Goal: Transaction & Acquisition: Purchase product/service

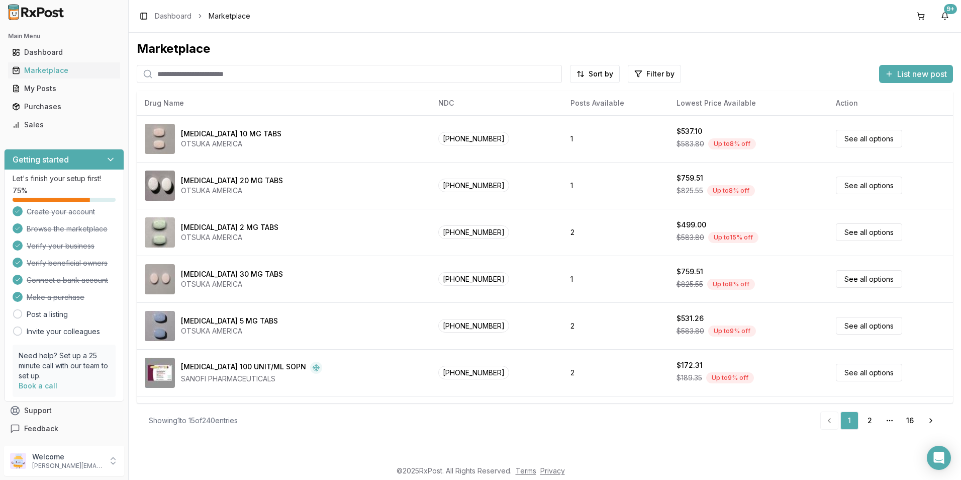
click at [205, 69] on input "search" at bounding box center [349, 74] width 425 height 18
type input "******"
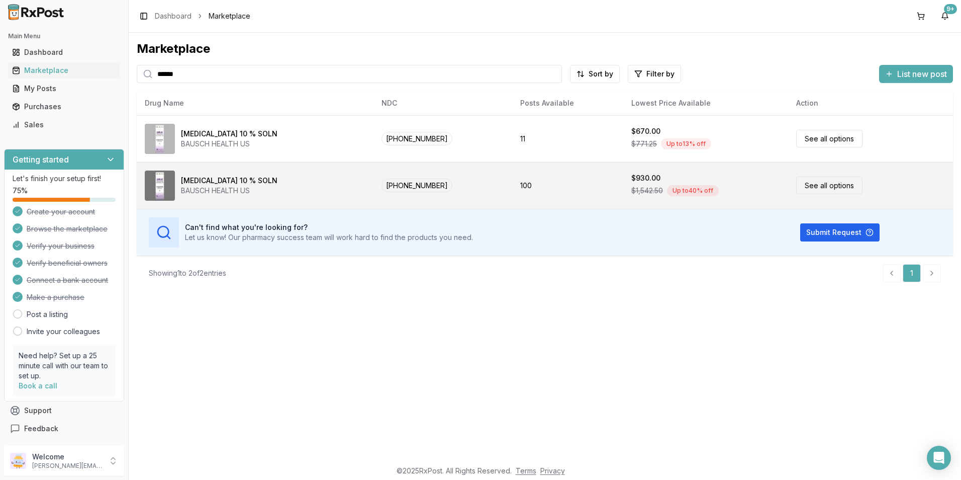
click at [631, 180] on div "$930.00" at bounding box center [645, 178] width 29 height 10
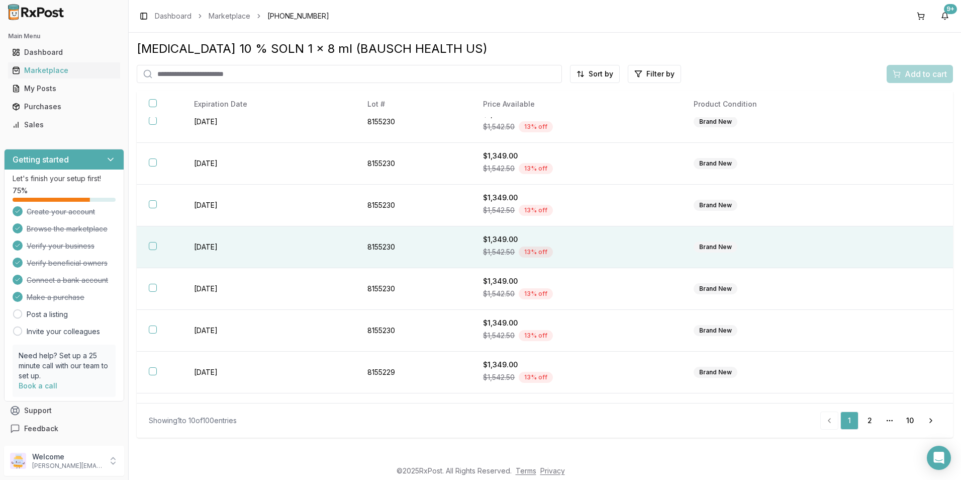
scroll to position [101, 0]
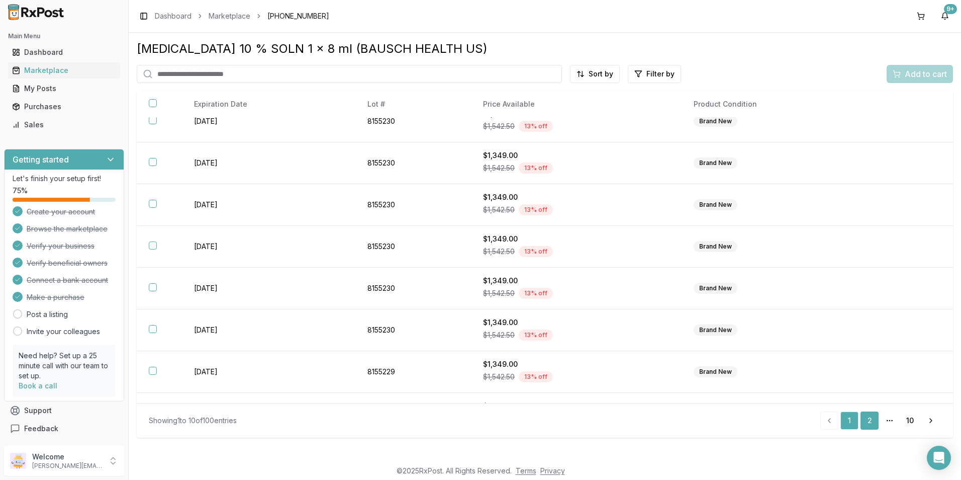
click at [867, 413] on link "2" at bounding box center [870, 420] width 18 height 18
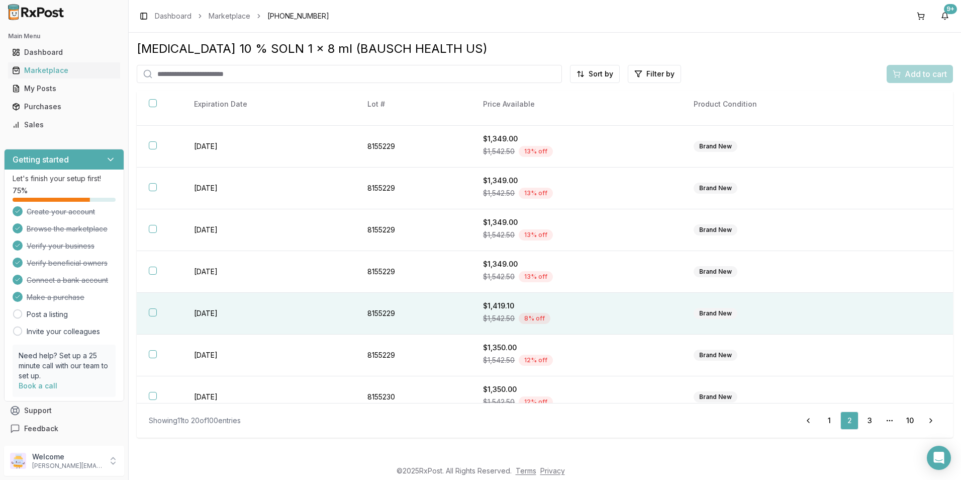
scroll to position [132, 0]
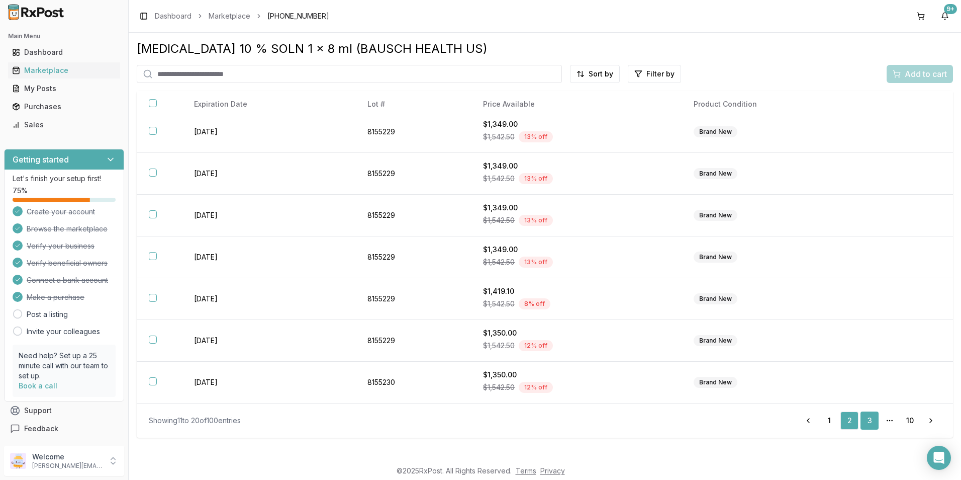
click at [876, 419] on link "3" at bounding box center [870, 420] width 18 height 18
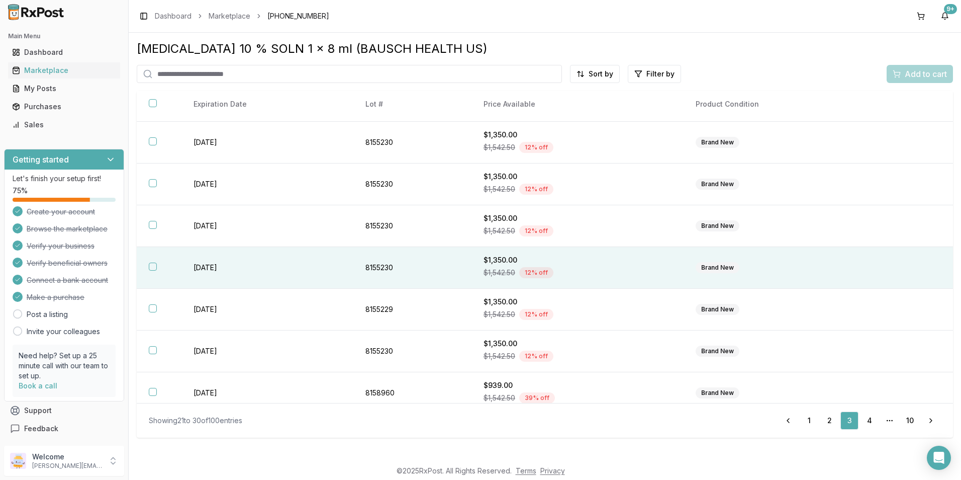
scroll to position [132, 0]
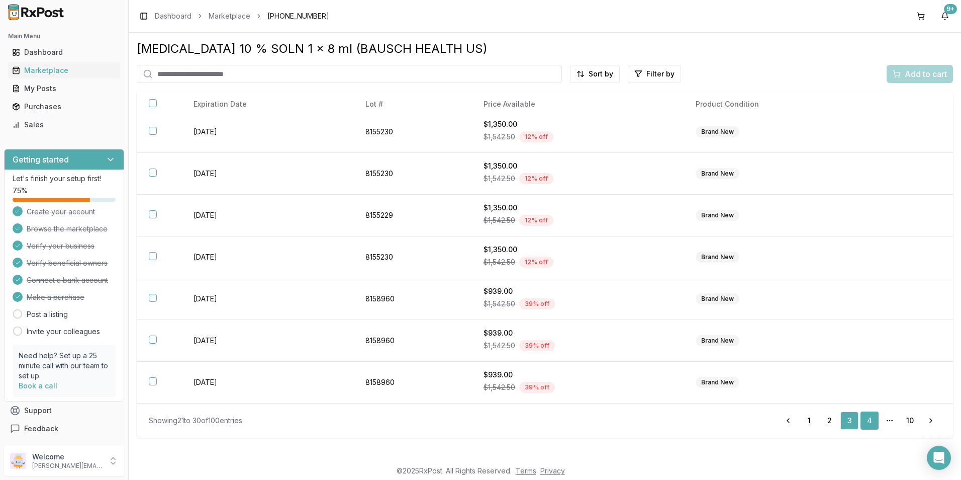
click at [868, 420] on link "4" at bounding box center [870, 420] width 18 height 18
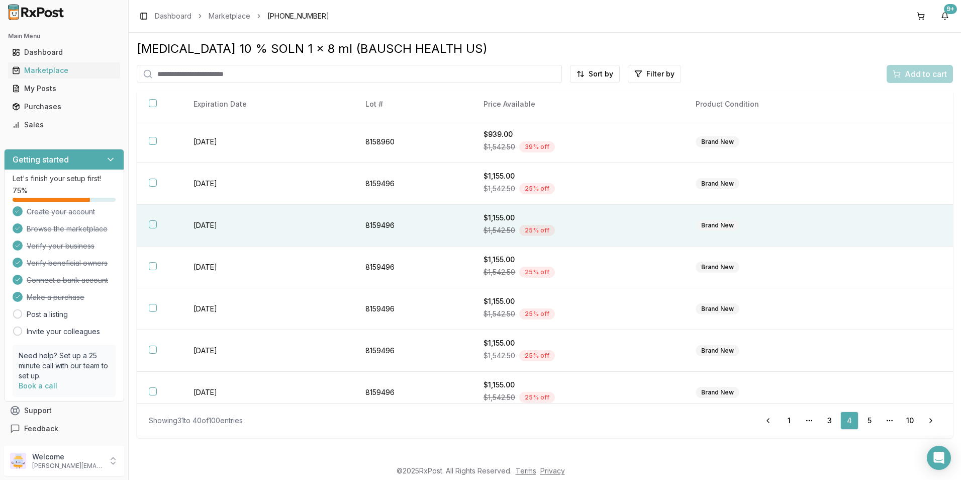
scroll to position [132, 0]
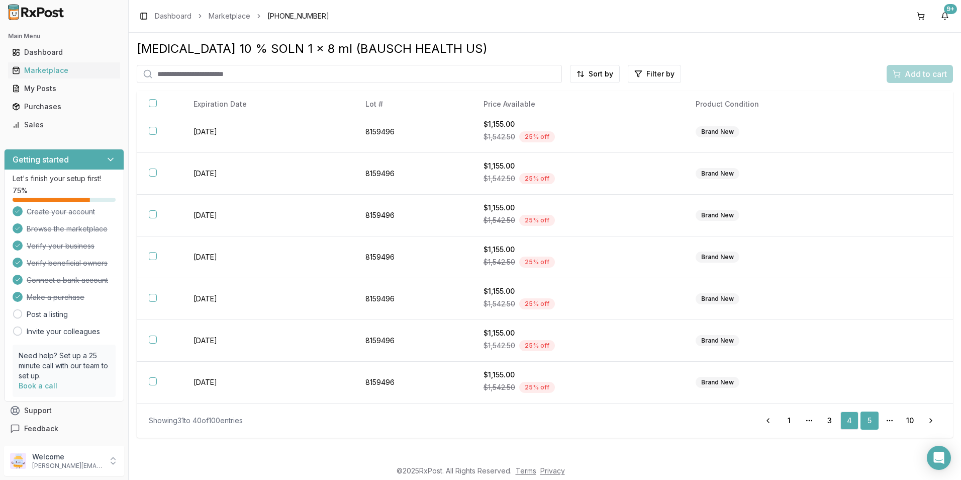
click at [862, 414] on link "5" at bounding box center [870, 420] width 18 height 18
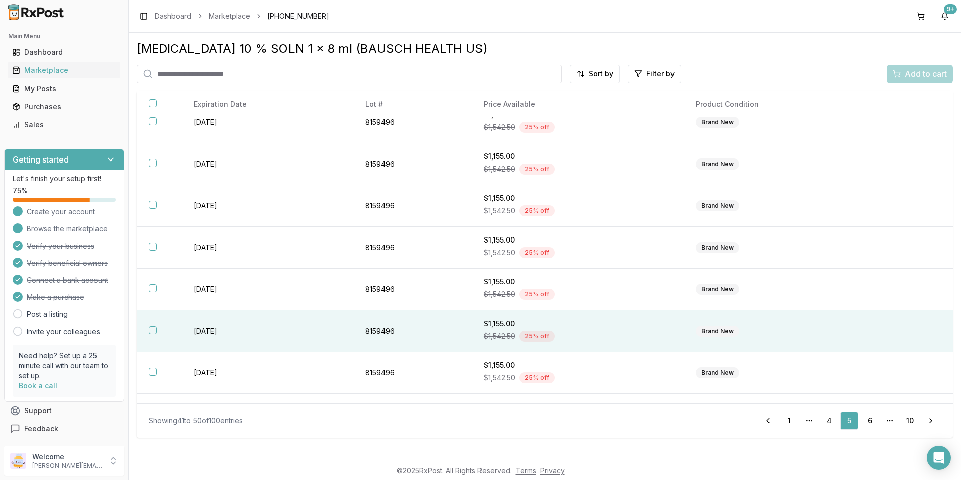
scroll to position [81, 0]
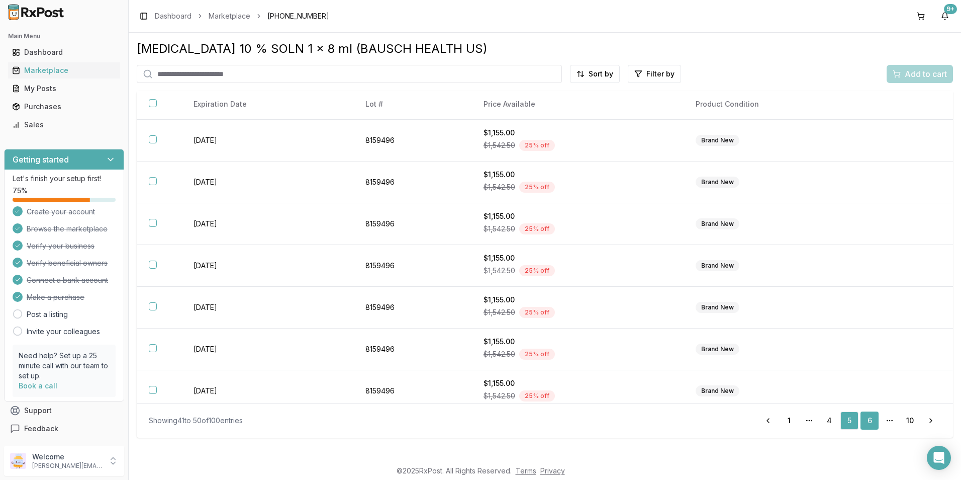
click at [867, 413] on link "6" at bounding box center [870, 420] width 18 height 18
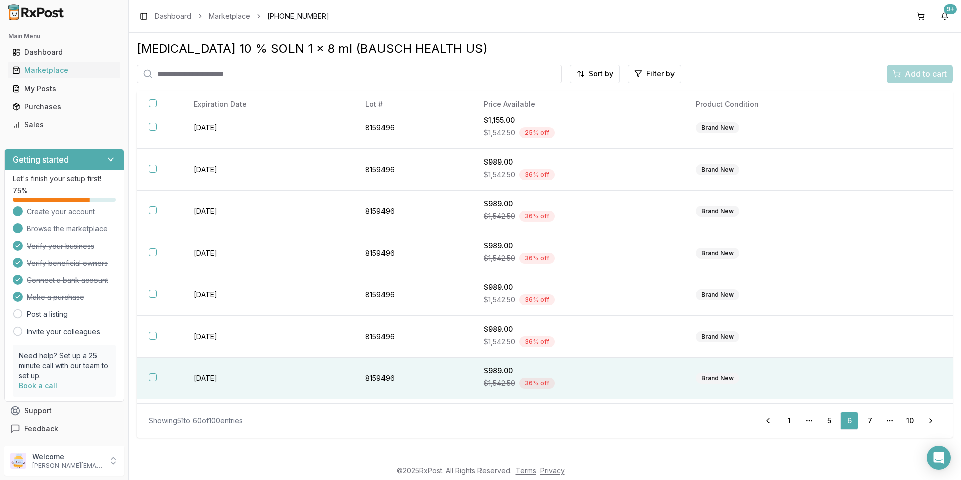
scroll to position [132, 0]
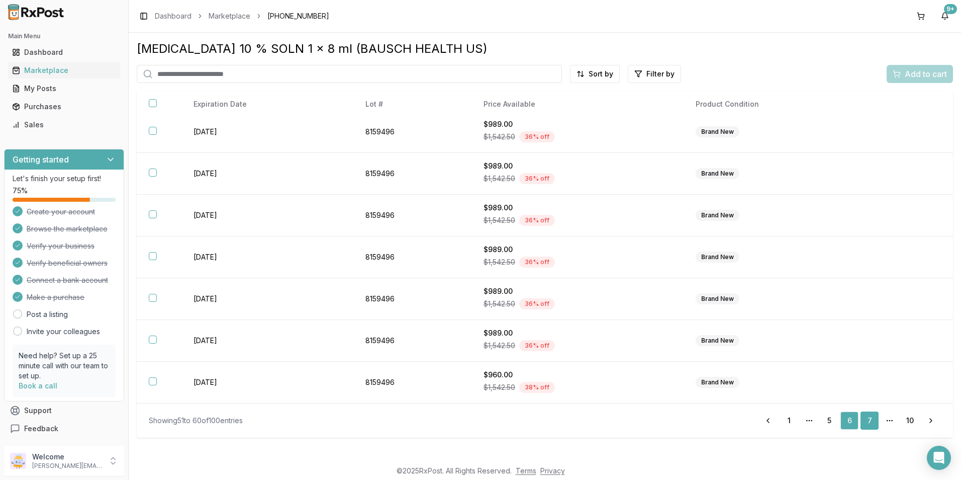
click at [873, 418] on link "7" at bounding box center [870, 420] width 18 height 18
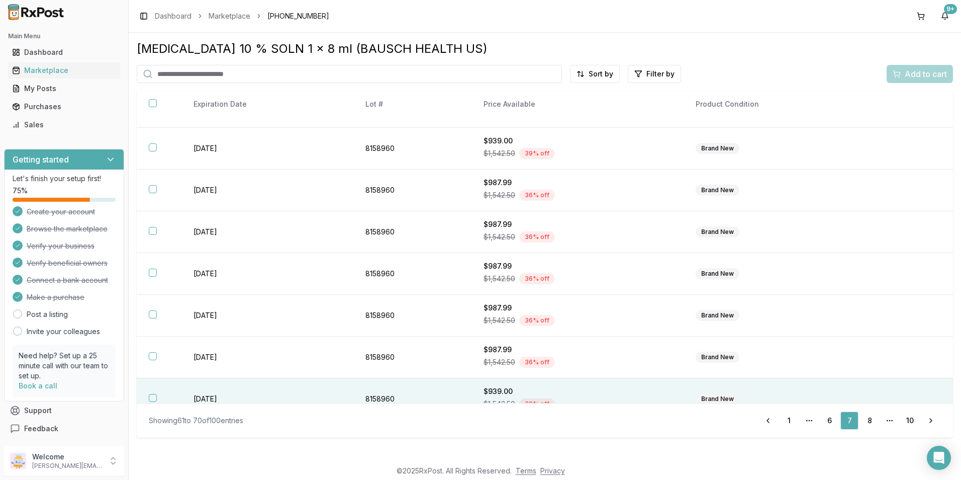
scroll to position [132, 0]
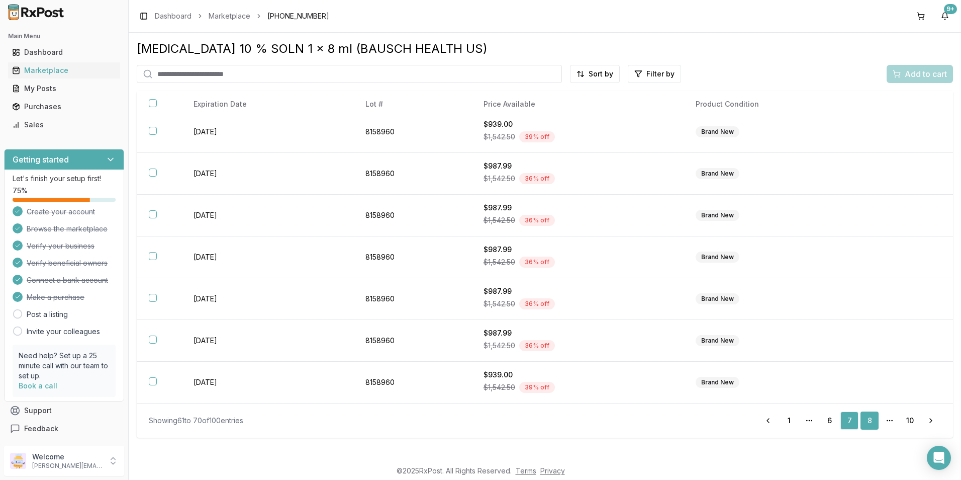
click at [864, 416] on link "8" at bounding box center [870, 420] width 18 height 18
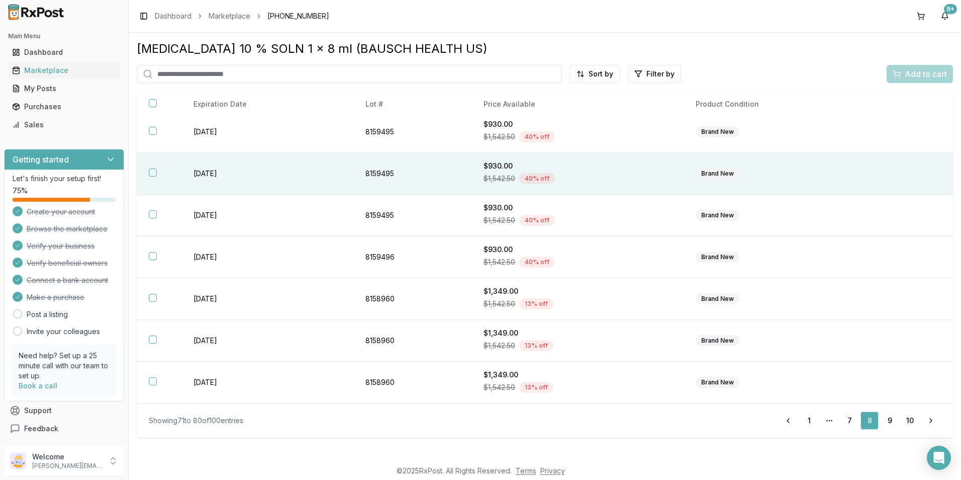
click at [155, 171] on button "button" at bounding box center [153, 172] width 8 height 8
click at [929, 69] on span "Add to cart" at bounding box center [926, 74] width 42 height 12
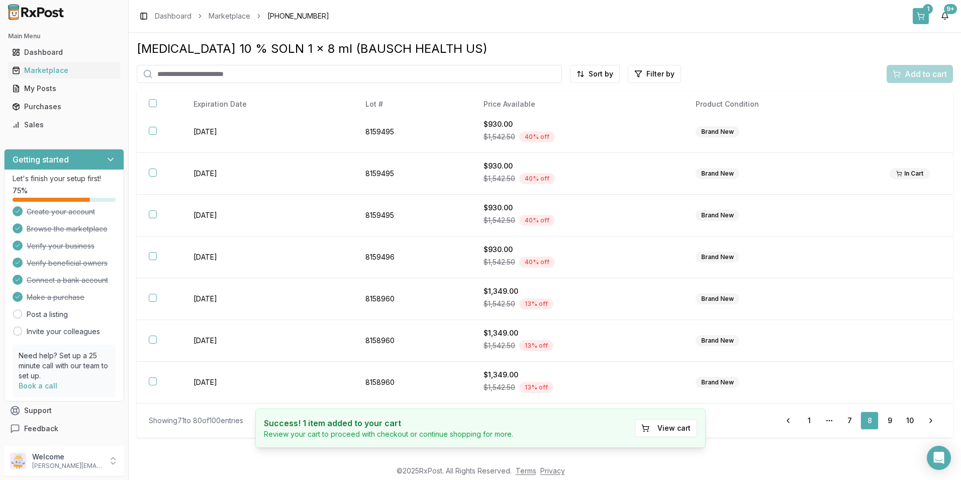
click at [918, 17] on button "1" at bounding box center [921, 16] width 16 height 16
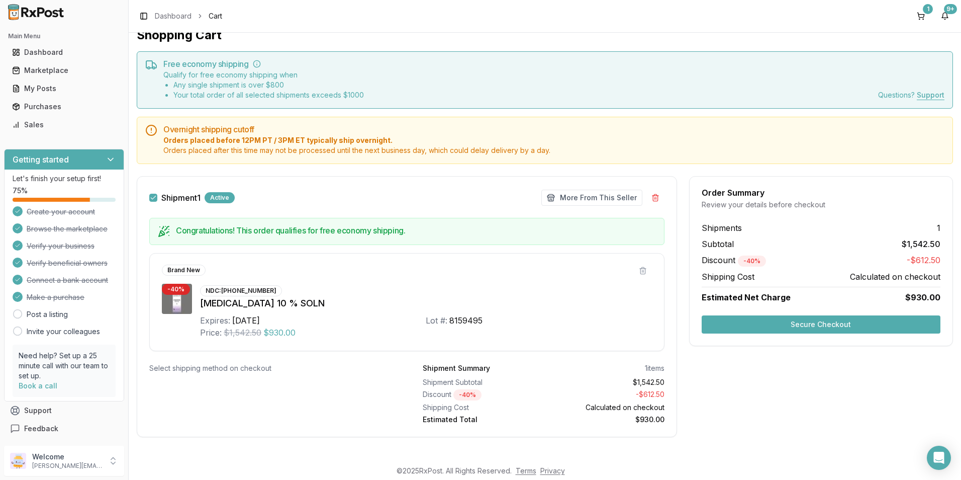
scroll to position [19, 0]
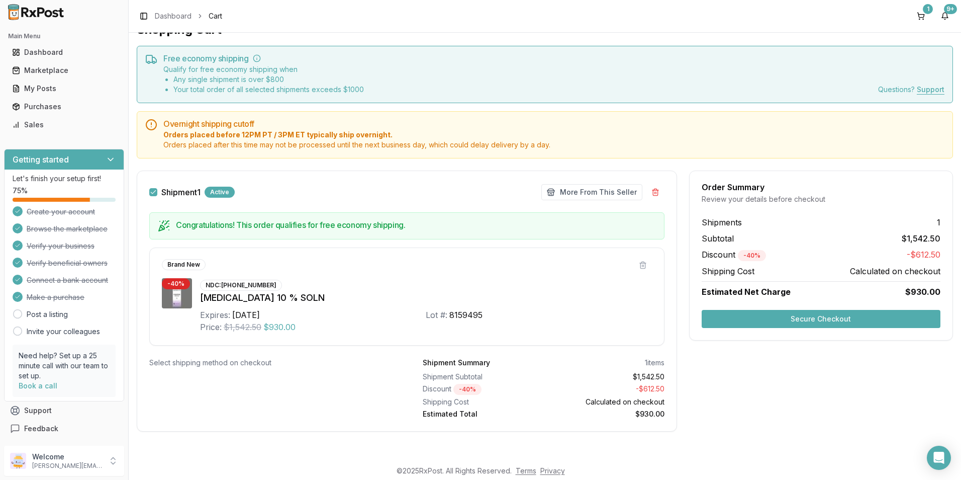
click at [746, 319] on button "Secure Checkout" at bounding box center [821, 319] width 239 height 18
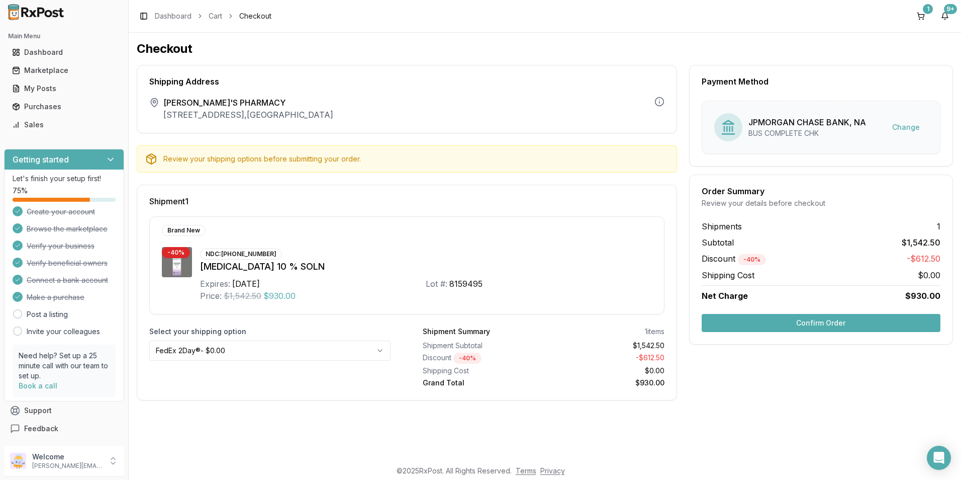
click at [748, 320] on button "Confirm Order" at bounding box center [821, 323] width 239 height 18
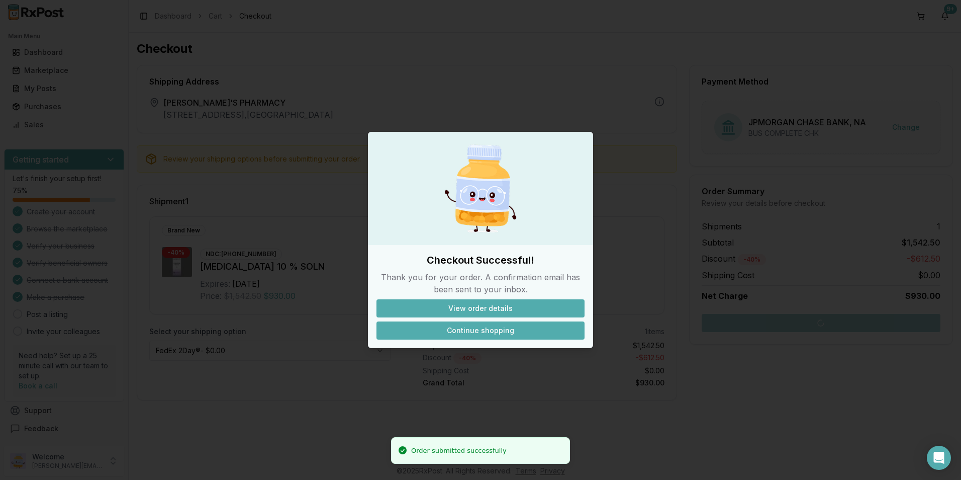
click at [452, 333] on button "Continue shopping" at bounding box center [480, 330] width 208 height 18
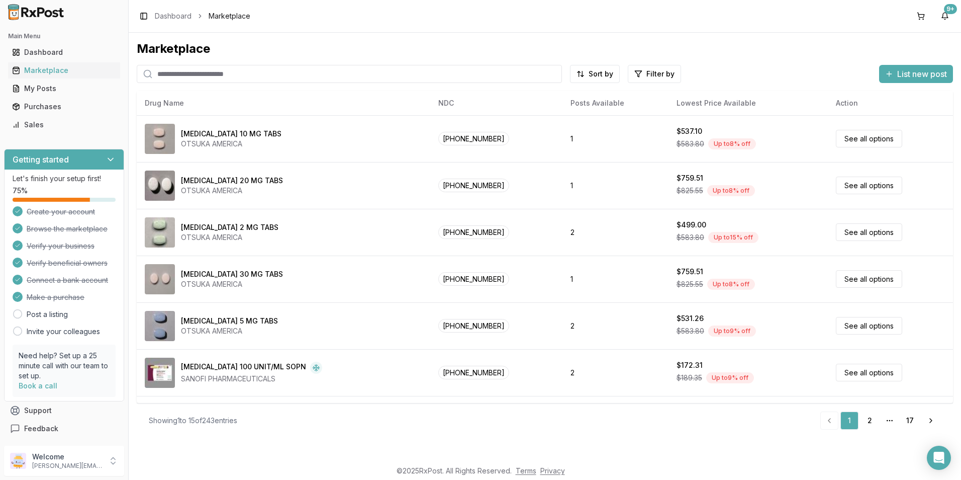
click at [195, 67] on input "search" at bounding box center [349, 74] width 425 height 18
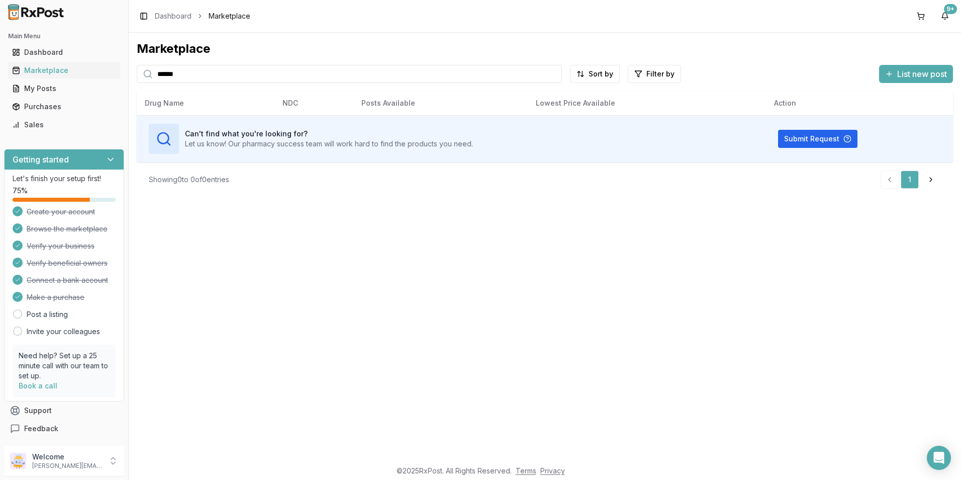
drag, startPoint x: 190, startPoint y: 74, endPoint x: 124, endPoint y: 59, distance: 67.7
click at [130, 66] on div "Marketplace ****** Sort by Filter by List new post Card Table Can't find what y…" at bounding box center [545, 246] width 832 height 427
type input "******"
